Goal: Information Seeking & Learning: Learn about a topic

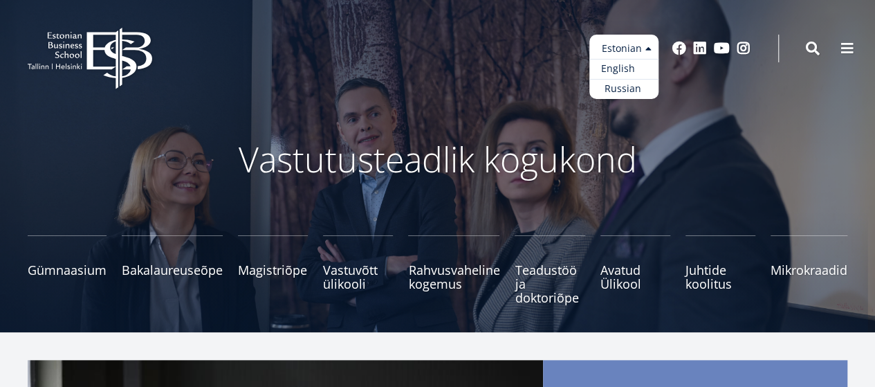
click at [606, 64] on link "English" at bounding box center [624, 69] width 69 height 20
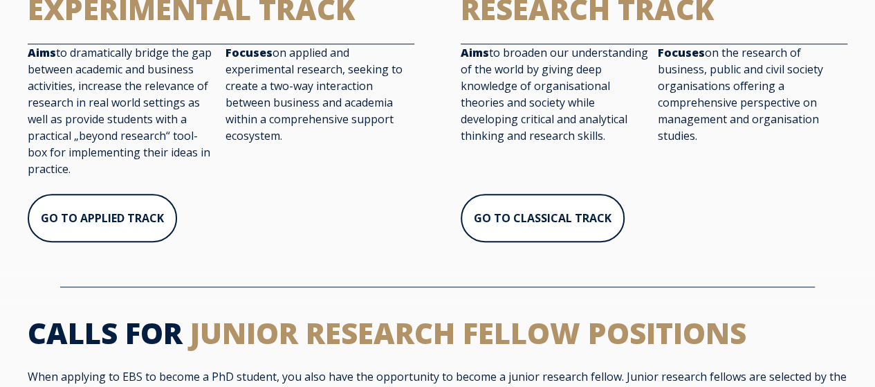
scroll to position [484, 0]
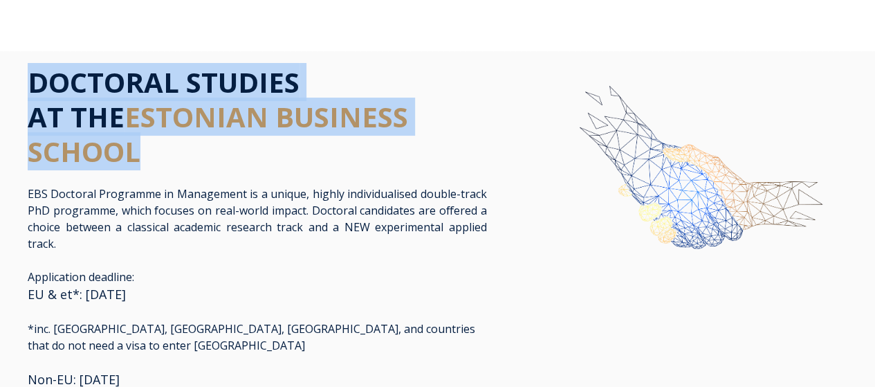
drag, startPoint x: 30, startPoint y: 80, endPoint x: 176, endPoint y: 164, distance: 168.3
click at [176, 164] on h1 "DOCTORAL STUDIES AT THE ESTONIAN BUSINESS SCHOOL" at bounding box center [258, 117] width 460 height 104
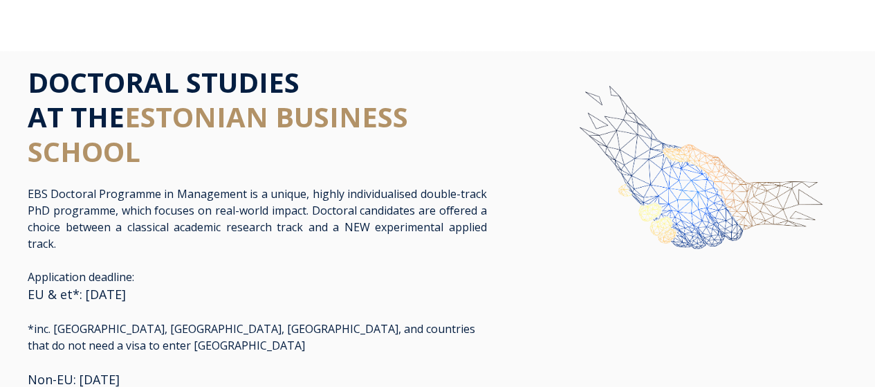
click at [371, 269] on p "Application deadline: EU & et*: August 1st, 2025 *inc. USA, Canada, Japan, and …" at bounding box center [258, 329] width 460 height 120
click at [551, 306] on img at bounding box center [690, 187] width 315 height 244
drag, startPoint x: 181, startPoint y: 15, endPoint x: 170, endPoint y: 2, distance: 16.7
click at [177, 10] on div "Open main menu Close main menu" at bounding box center [437, 26] width 875 height 50
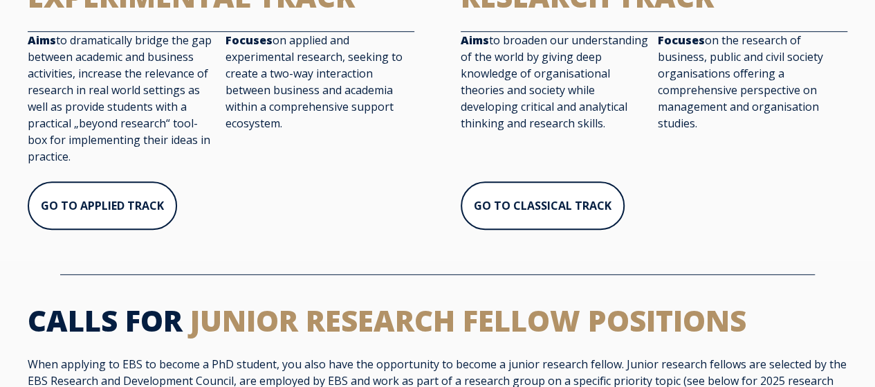
scroll to position [484, 0]
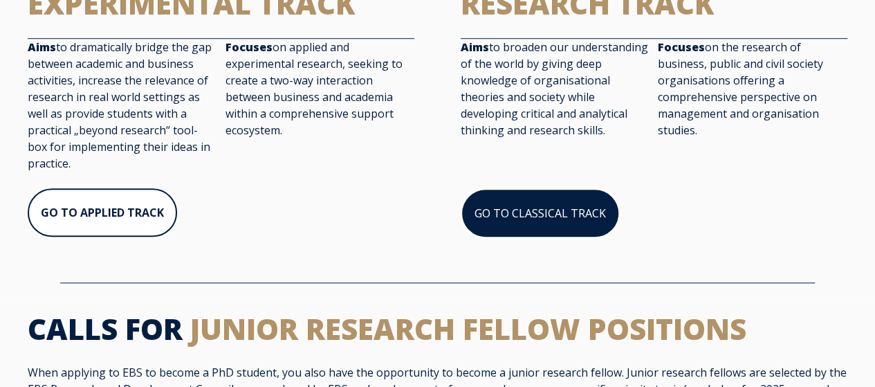
click at [545, 194] on link "GO TO CLASSICAL TRACK" at bounding box center [540, 213] width 159 height 50
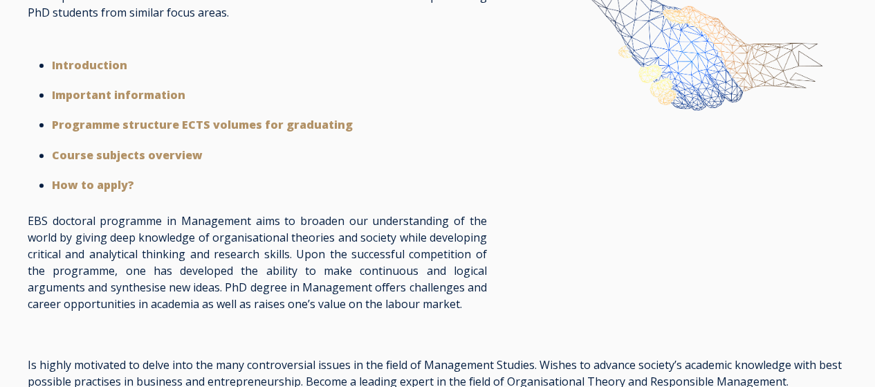
scroll to position [208, 0]
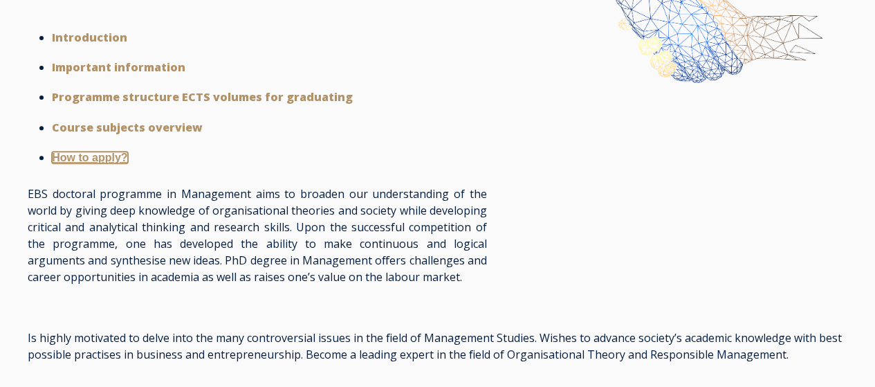
click at [108, 154] on strong "How to apply?" at bounding box center [89, 158] width 75 height 12
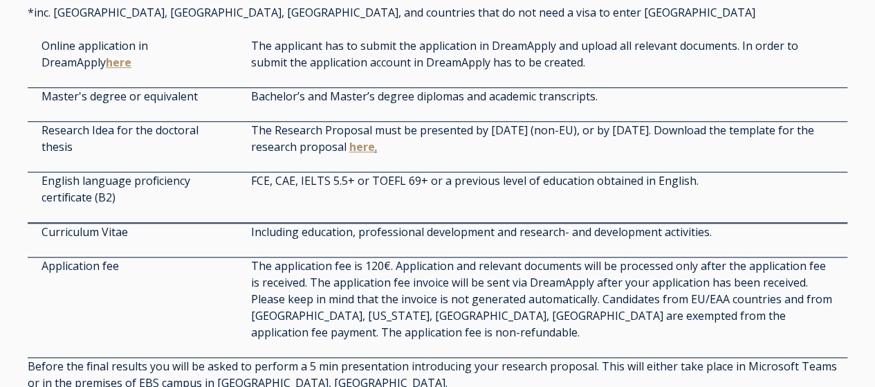
scroll to position [3150, 0]
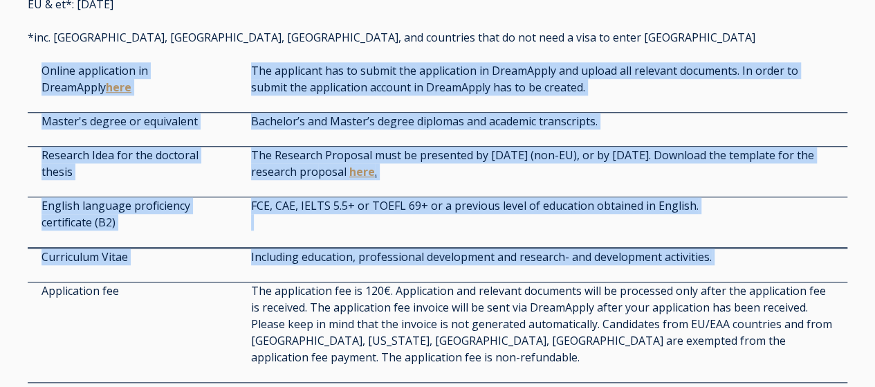
drag, startPoint x: 43, startPoint y: 86, endPoint x: 759, endPoint y: 266, distance: 738.1
click at [759, 266] on div "Application deadline: Non-EU: May 1st, 2025 EU & et*: August 1st, 2025 *inc. US…" at bounding box center [438, 103] width 848 height 658
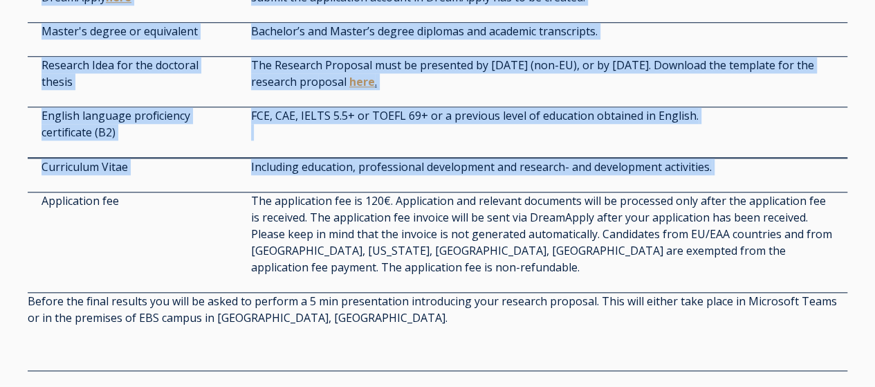
scroll to position [3289, 0]
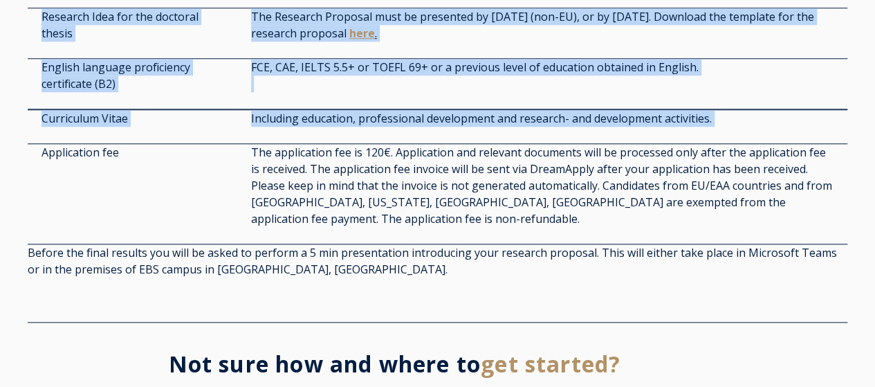
copy div "Online application in DreamApply here The applicant has to submit the applicati…"
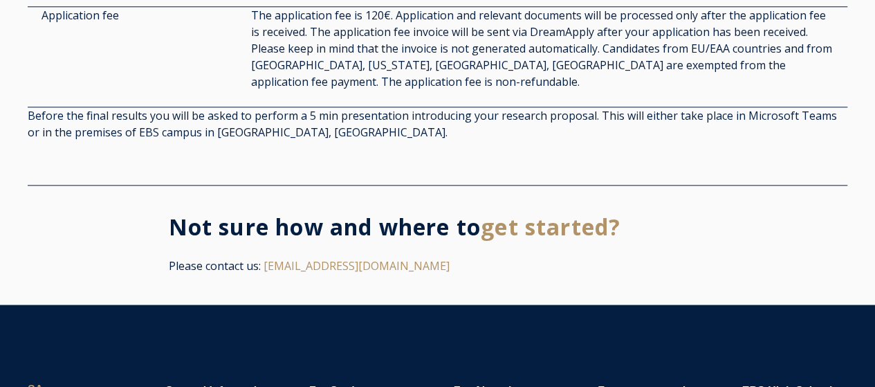
scroll to position [3427, 0]
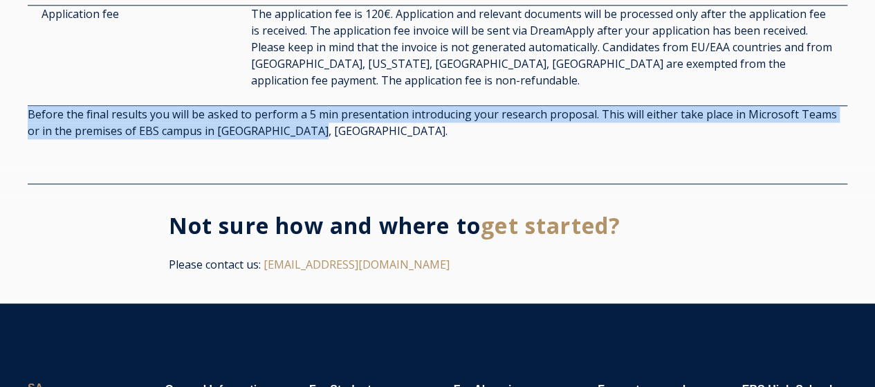
drag, startPoint x: 28, startPoint y: 127, endPoint x: 300, endPoint y: 149, distance: 272.8
click at [300, 139] on p "Before the final results you will be asked to perform a 5 min presentation intr…" at bounding box center [438, 122] width 820 height 33
copy span "Before the final results you will be asked to perform a 5 min presentation intr…"
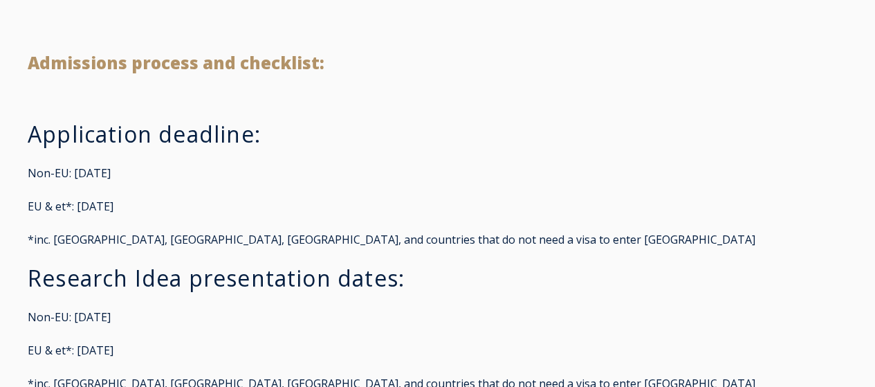
scroll to position [208, 0]
